Goal: Task Accomplishment & Management: Use online tool/utility

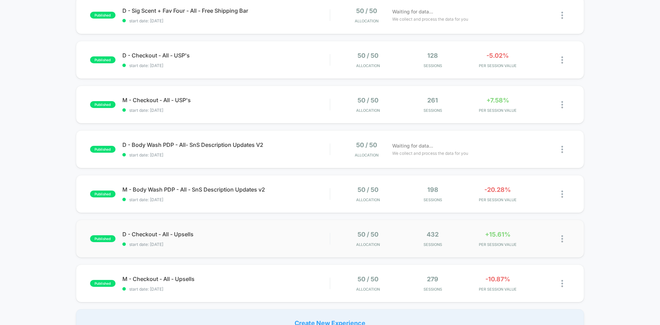
scroll to position [362, 0]
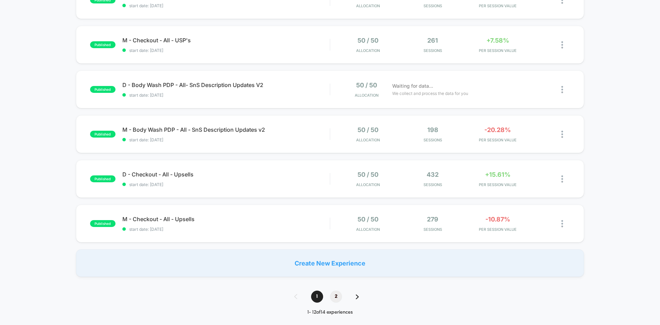
click at [337, 298] on span "2" at bounding box center [336, 297] width 12 height 12
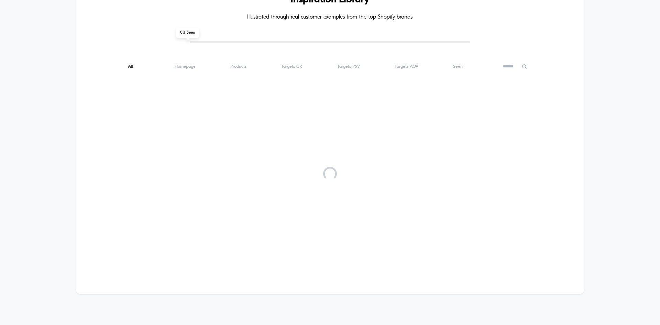
scroll to position [0, 0]
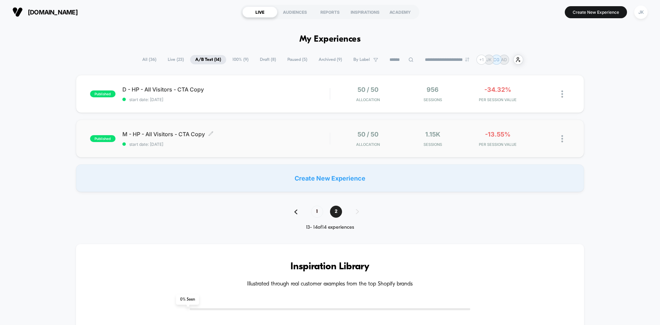
click at [180, 135] on span "M - HP - All Visitors - CTA Copy Click to edit experience details" at bounding box center [225, 134] width 207 height 7
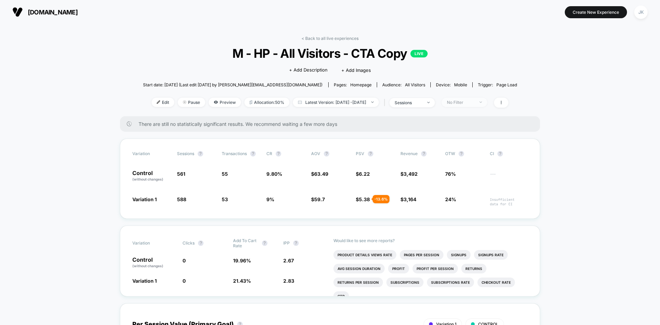
click at [471, 103] on div "No Filter" at bounding box center [461, 102] width 28 height 5
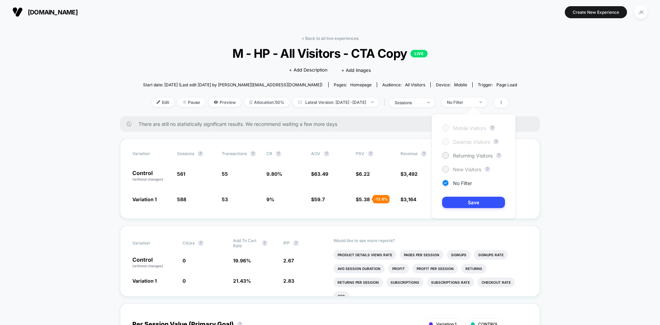
click at [463, 169] on span "New Visitors" at bounding box center [467, 169] width 28 height 6
click at [469, 202] on button "Save" at bounding box center [473, 202] width 63 height 11
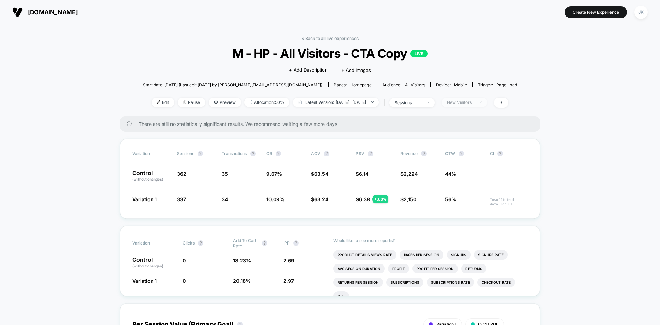
click at [465, 102] on div "New Visitors" at bounding box center [461, 102] width 28 height 5
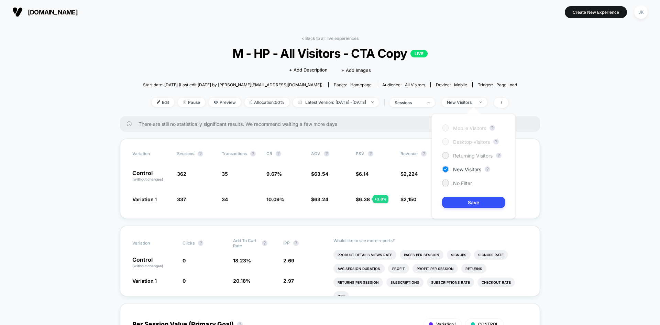
click at [457, 157] on span "Returning Visitors" at bounding box center [473, 156] width 40 height 6
click at [469, 207] on button "Save" at bounding box center [473, 202] width 63 height 11
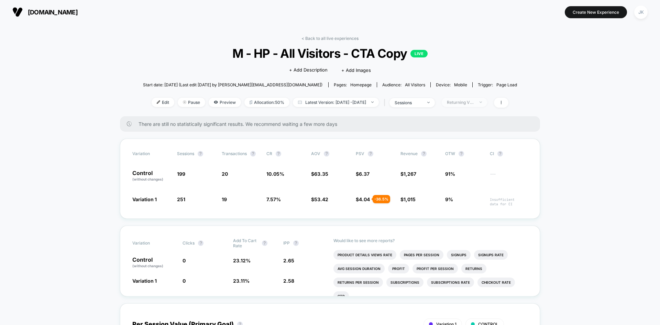
click at [471, 100] on div "Returning Visitors" at bounding box center [461, 102] width 28 height 5
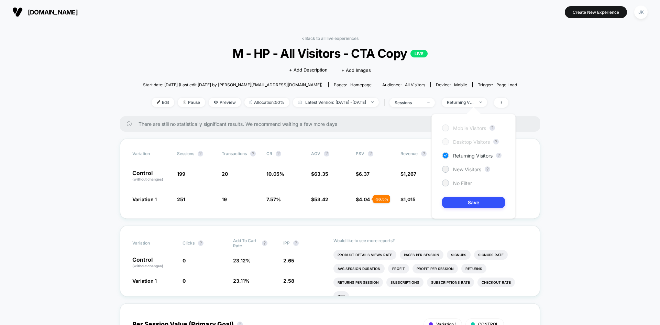
click at [463, 184] on span "No Filter" at bounding box center [462, 183] width 19 height 6
click at [469, 200] on button "Save" at bounding box center [473, 202] width 63 height 11
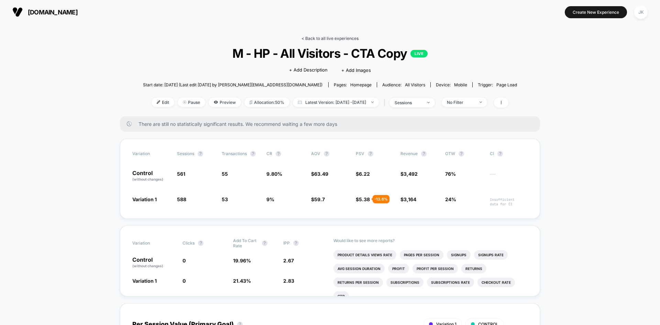
click at [341, 39] on link "< Back to all live experiences" at bounding box center [330, 38] width 57 height 5
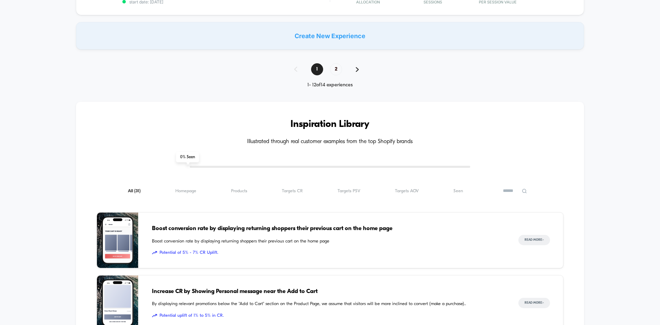
scroll to position [581, 0]
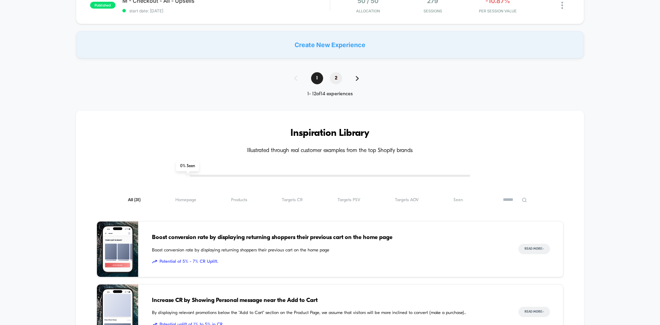
click at [339, 75] on span "2" at bounding box center [336, 78] width 12 height 12
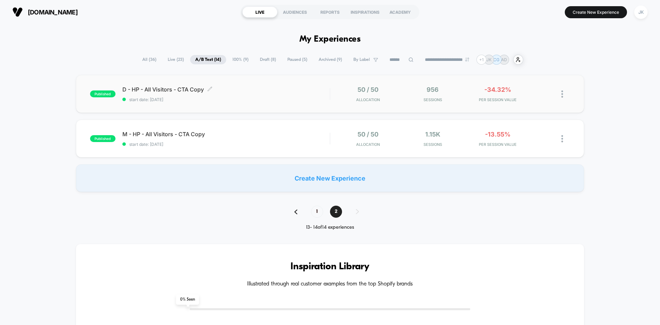
click at [184, 89] on span "D - HP - All Visitors - CTA Copy Click to edit experience details" at bounding box center [225, 89] width 207 height 7
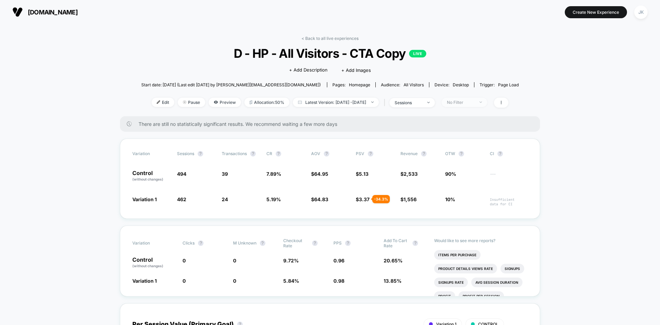
click at [473, 105] on span "No Filter" at bounding box center [464, 102] width 45 height 9
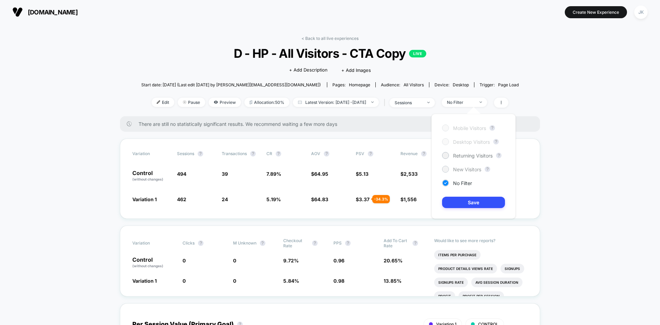
click at [468, 169] on span "New Visitors" at bounding box center [467, 169] width 28 height 6
click at [474, 196] on div "Mobile Visitors ? Desktop Visitors ? Returning Visitors ? New Visitors ? No Fil…" at bounding box center [474, 166] width 84 height 105
click at [478, 203] on button "Save" at bounding box center [473, 202] width 63 height 11
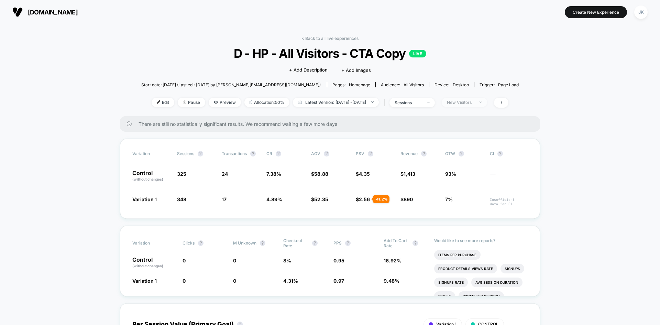
click at [464, 100] on div "New Visitors" at bounding box center [461, 102] width 28 height 5
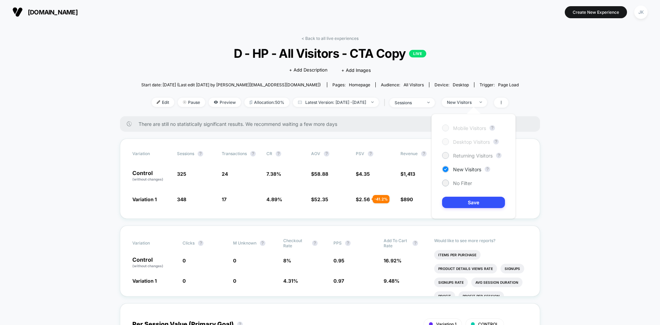
click at [456, 155] on span "Returning Visitors" at bounding box center [473, 156] width 40 height 6
click at [477, 202] on button "Save" at bounding box center [473, 202] width 63 height 11
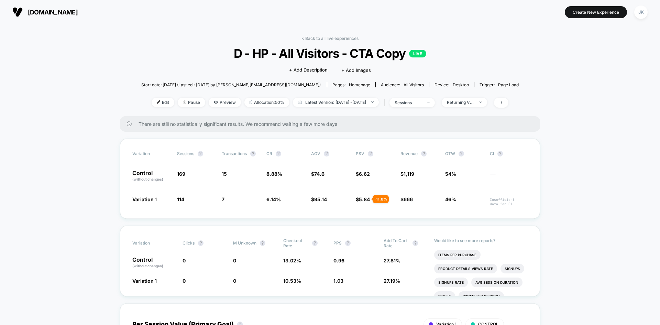
click at [220, 107] on div "Edit Pause Preview Allocation: 50% Latest Version: [DATE] - [DATE] | sessions R…" at bounding box center [330, 103] width 378 height 10
click at [217, 105] on span "Preview" at bounding box center [225, 102] width 32 height 9
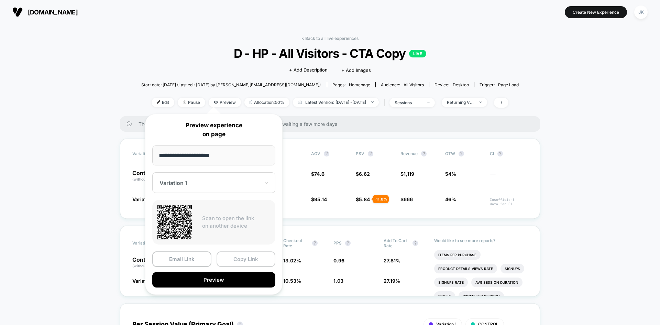
click at [240, 258] on button "Copy Link" at bounding box center [246, 258] width 59 height 15
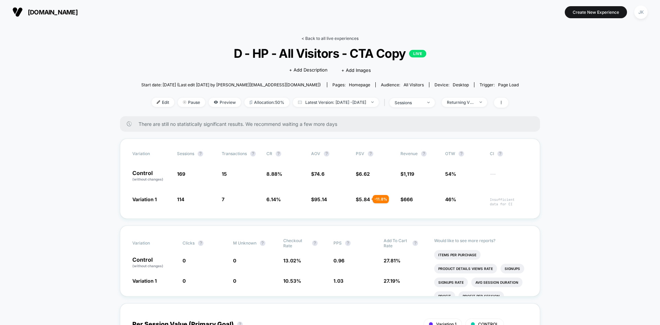
click at [306, 39] on link "< Back to all live experiences" at bounding box center [330, 38] width 57 height 5
